Goal: Check status: Check status

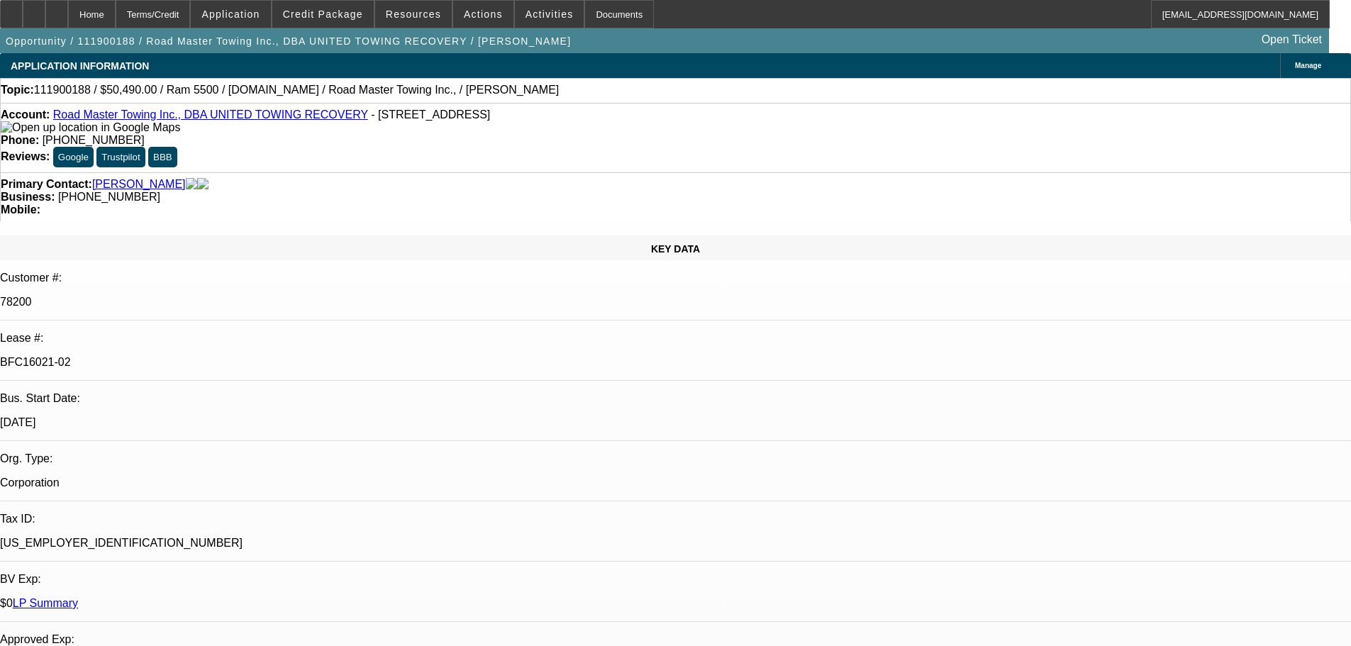
select select "0.15"
select select "2"
select select "0"
select select "6"
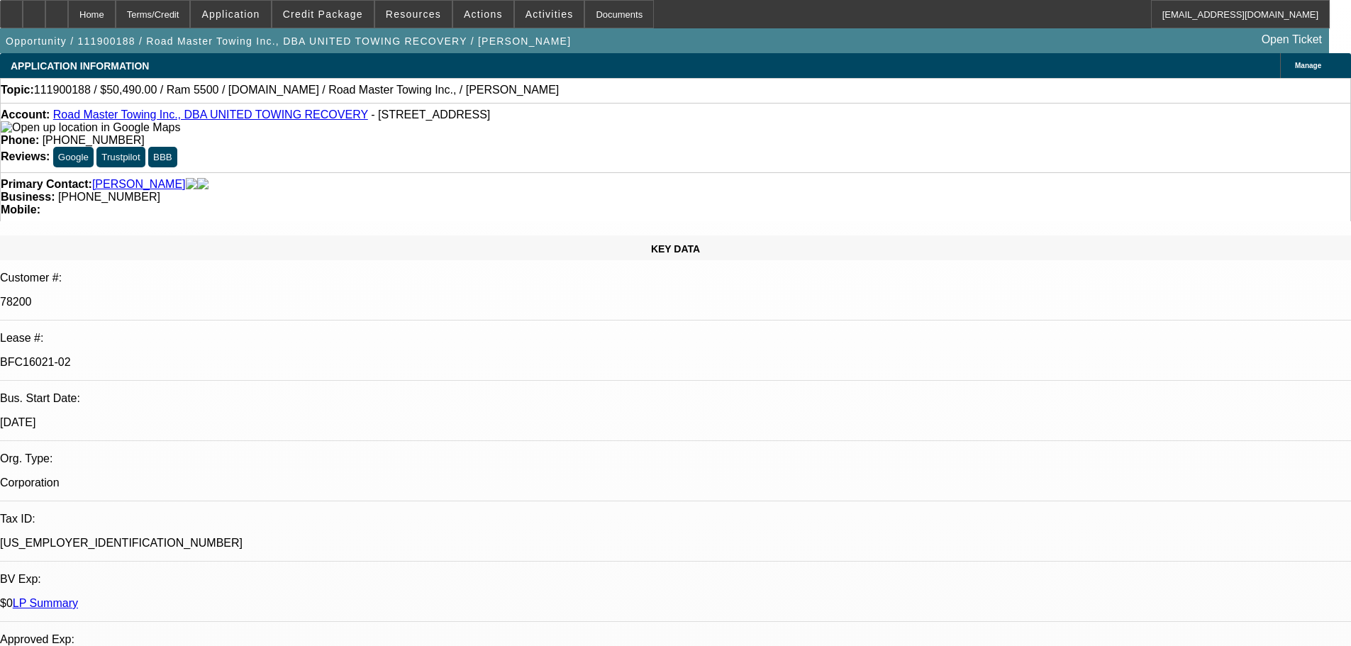
select select "0.15"
select select "2"
select select "0"
select select "6"
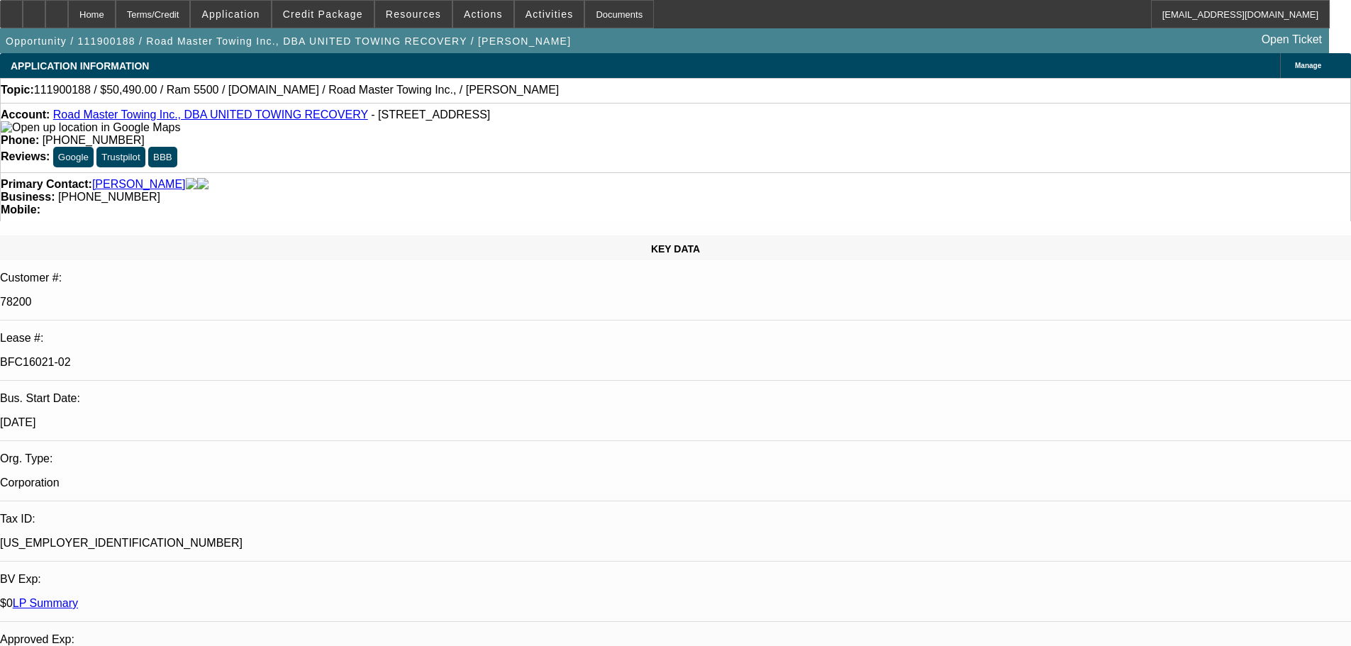
select select "0.15"
select select "2"
select select "0"
select select "6"
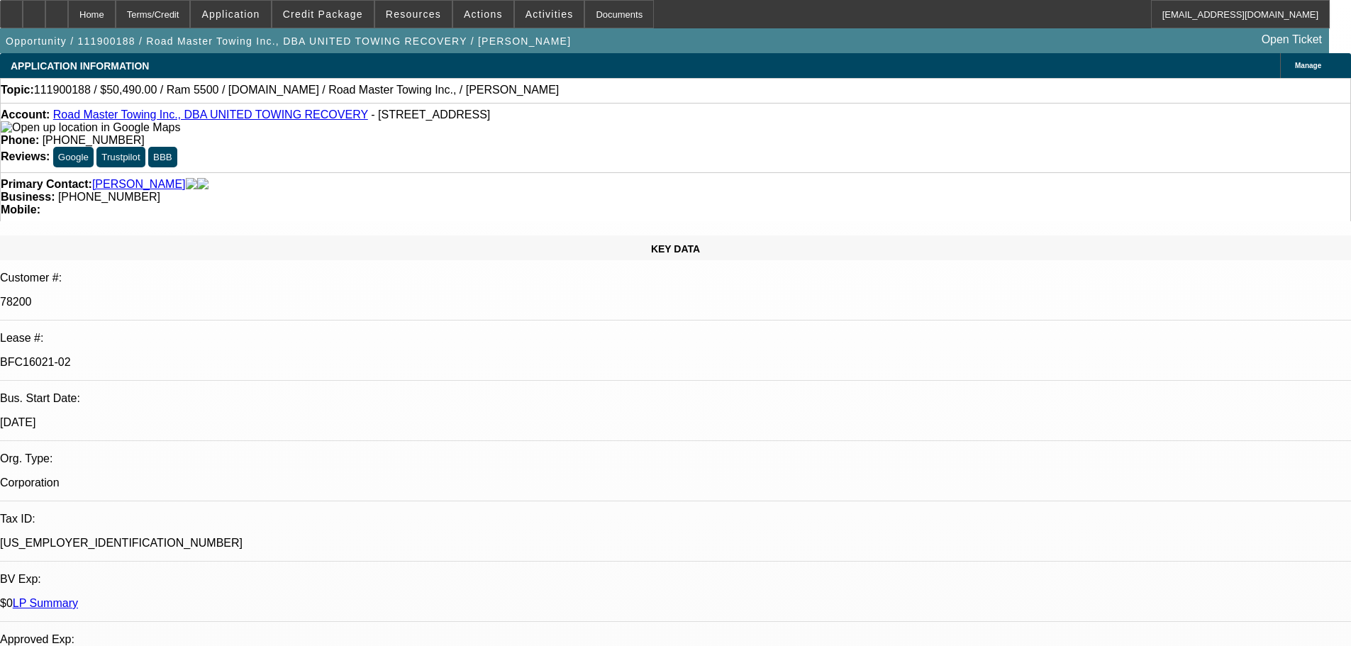
select select "0.1"
select select "2"
select select "0"
select select "6"
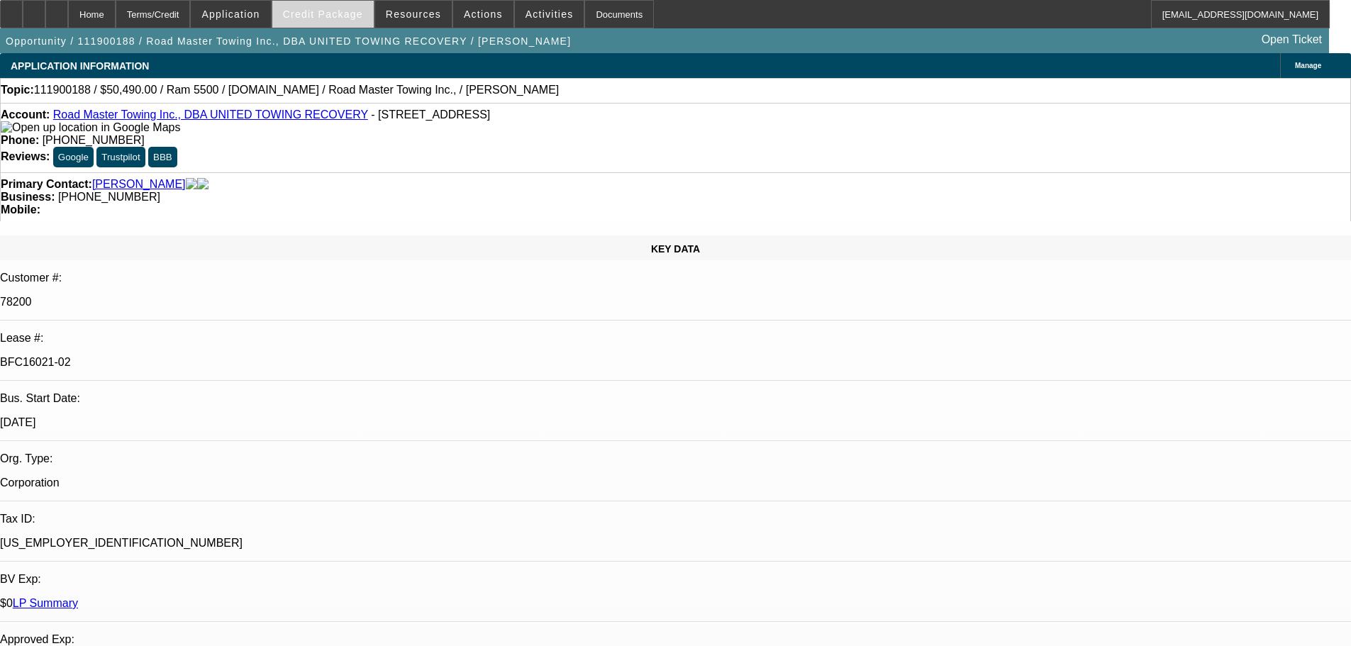
click at [358, 15] on span "Credit Package" at bounding box center [323, 14] width 80 height 11
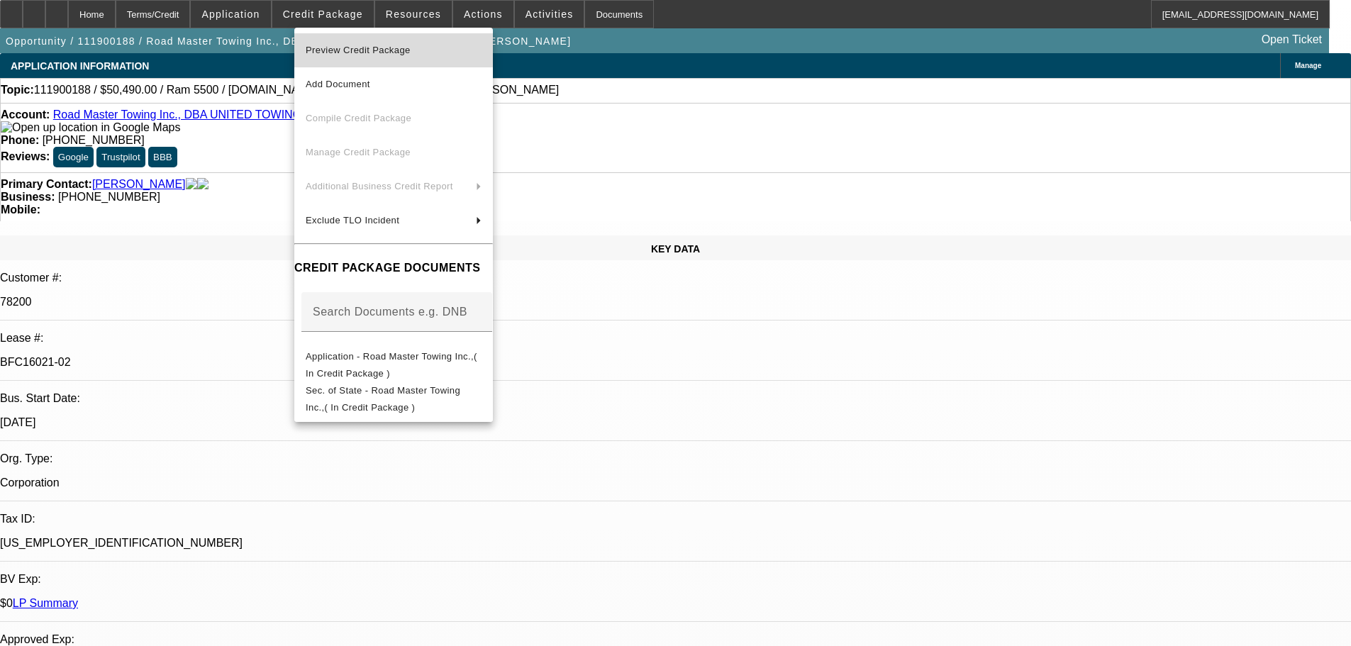
click at [360, 49] on span "Preview Credit Package" at bounding box center [358, 50] width 105 height 11
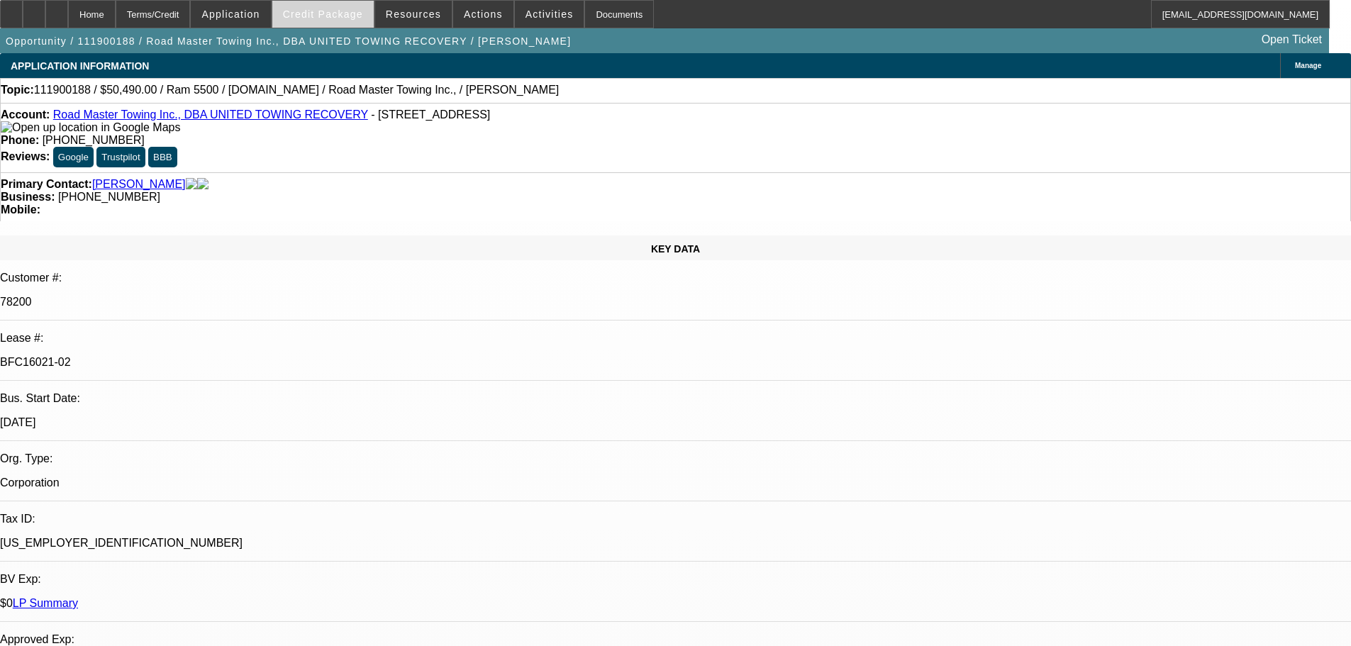
click at [347, 13] on span "Credit Package" at bounding box center [323, 14] width 80 height 11
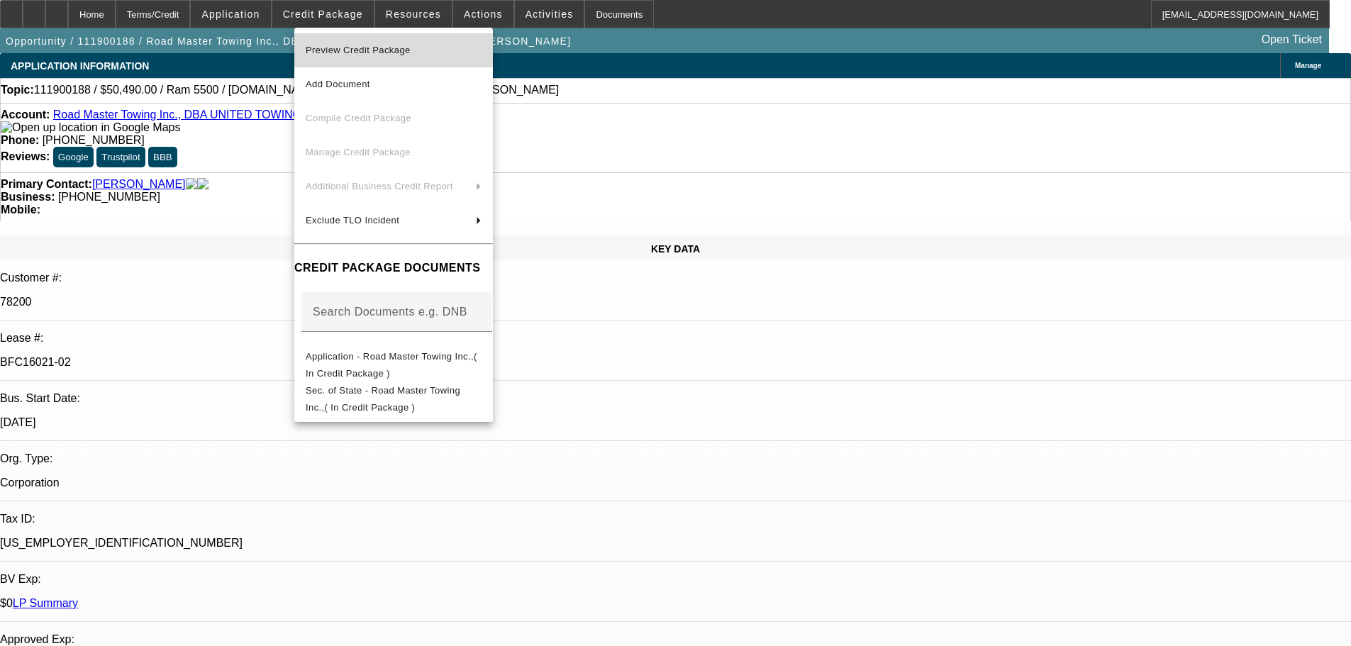
click at [357, 52] on span "Preview Credit Package" at bounding box center [358, 50] width 105 height 11
